Goal: Information Seeking & Learning: Check status

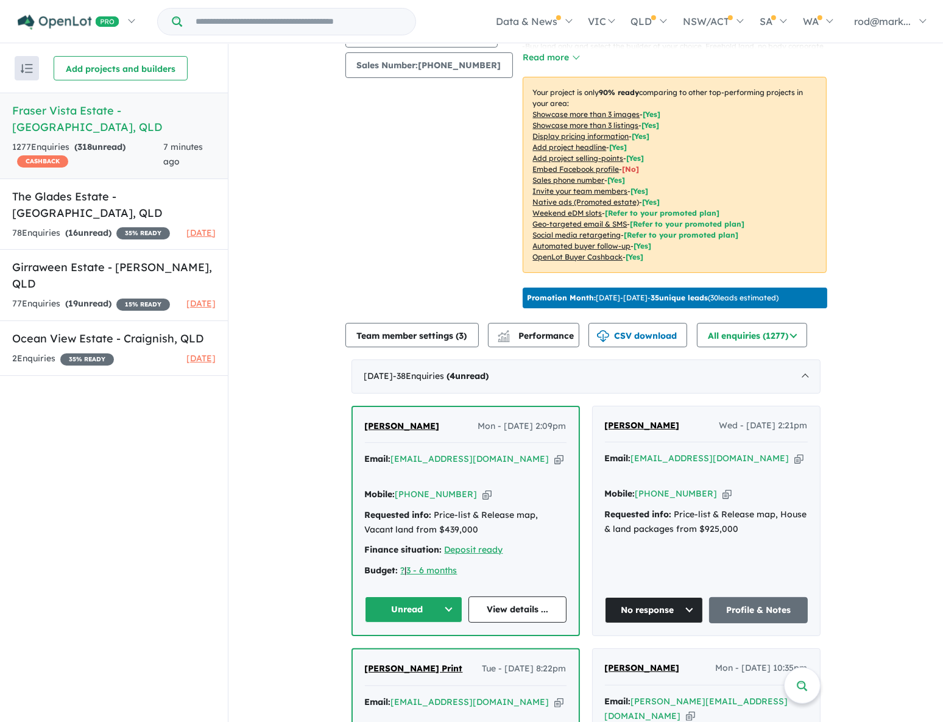
scroll to position [277, 0]
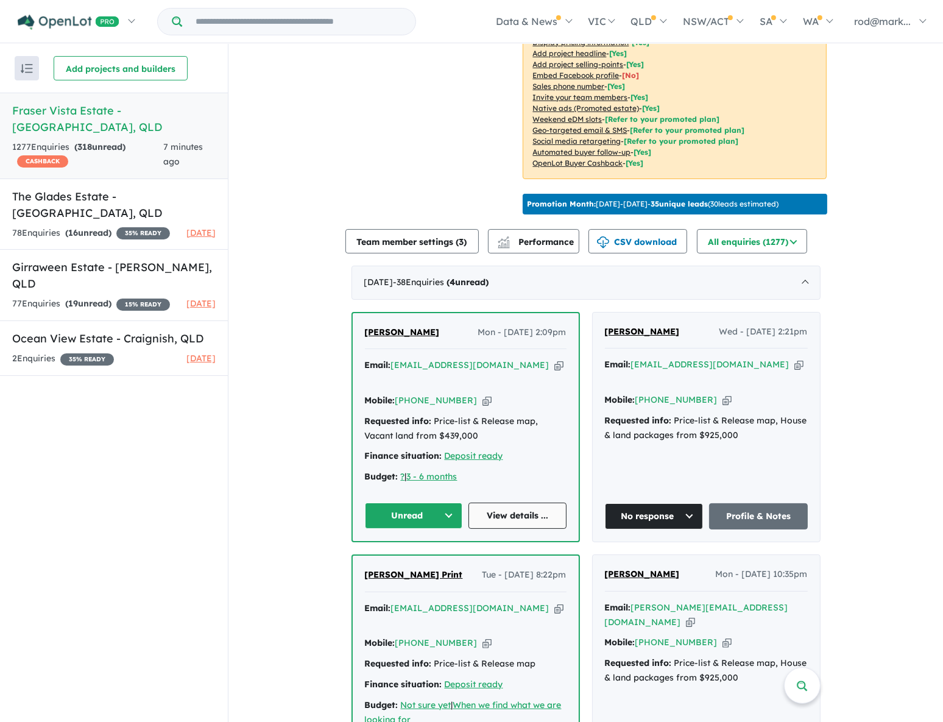
click at [488, 503] on link "View details ..." at bounding box center [518, 516] width 98 height 26
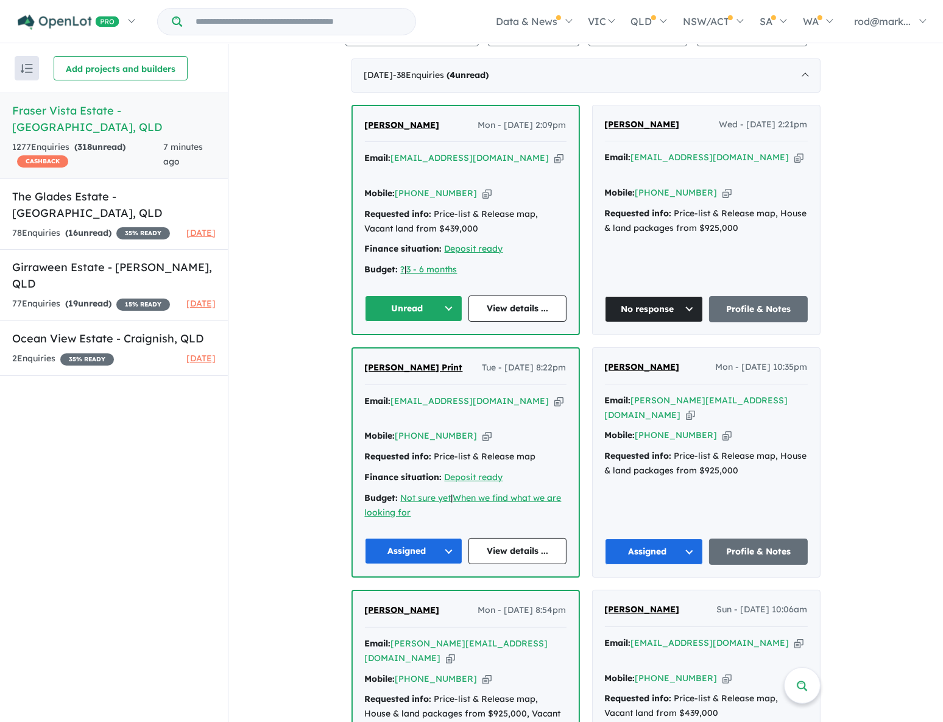
scroll to position [443, 0]
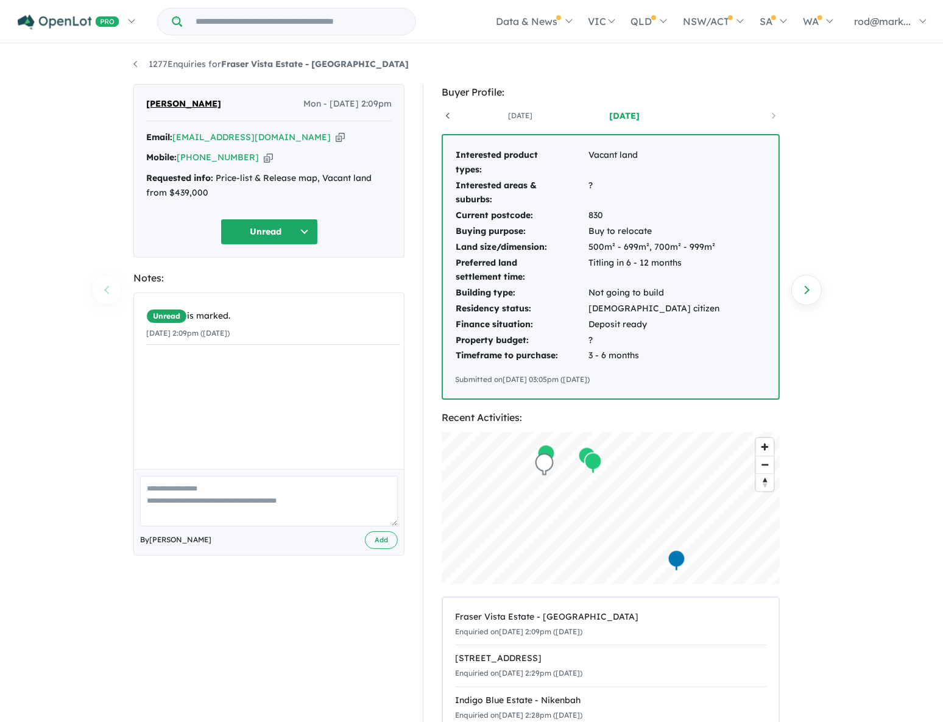
click at [336, 137] on icon "button" at bounding box center [340, 137] width 9 height 13
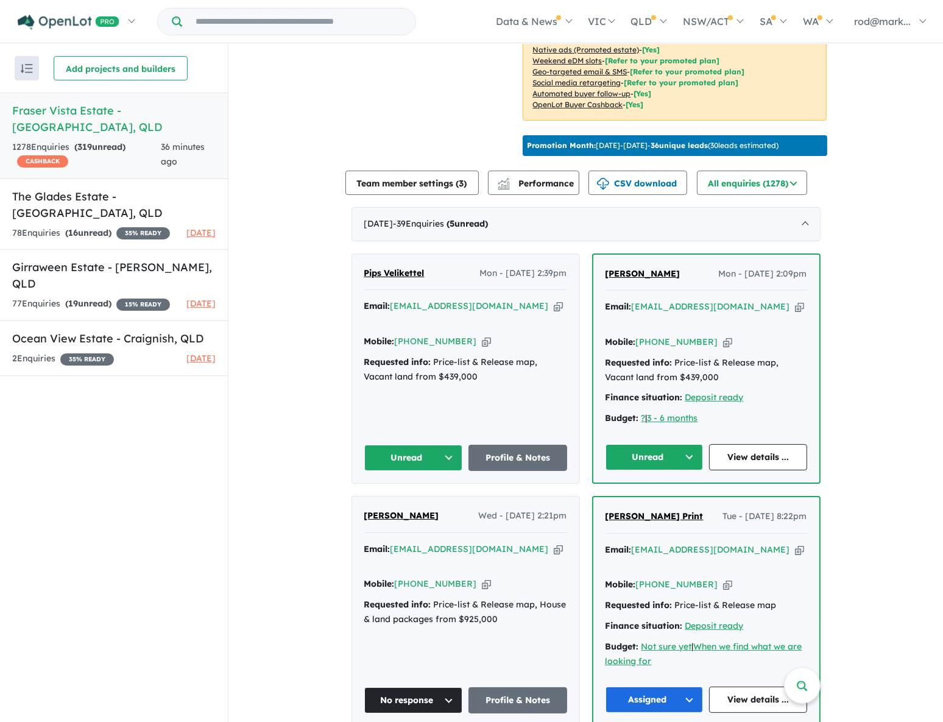
scroll to position [388, 0]
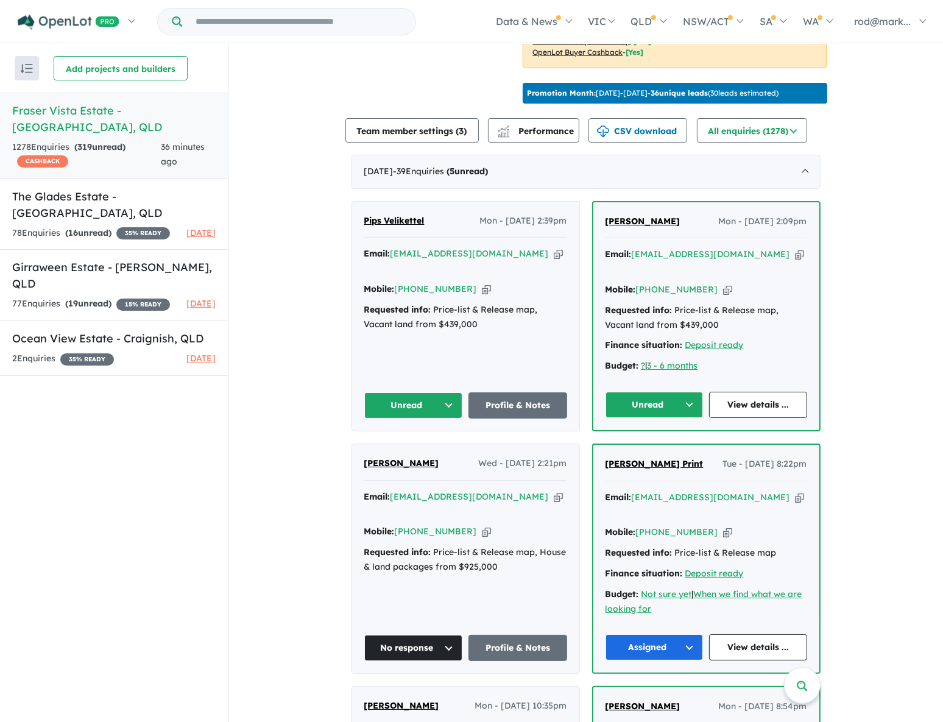
click at [554, 247] on icon "button" at bounding box center [558, 253] width 9 height 13
click at [795, 249] on icon "button" at bounding box center [799, 254] width 9 height 13
